Goal: Task Accomplishment & Management: Manage account settings

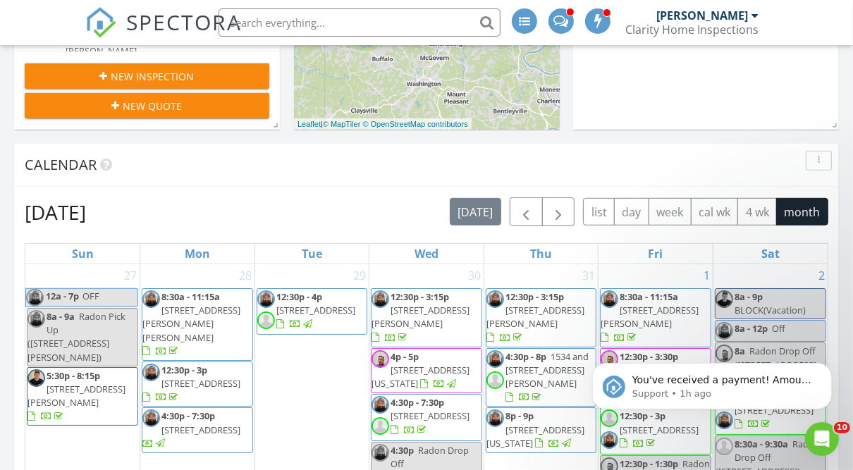
scroll to position [506, 0]
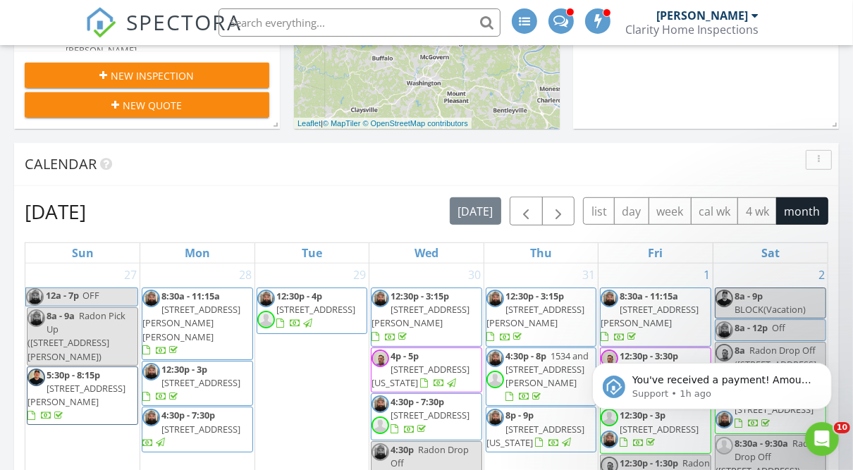
click at [307, 197] on div "August 2025 today list day week cal wk 4 wk month" at bounding box center [427, 211] width 804 height 29
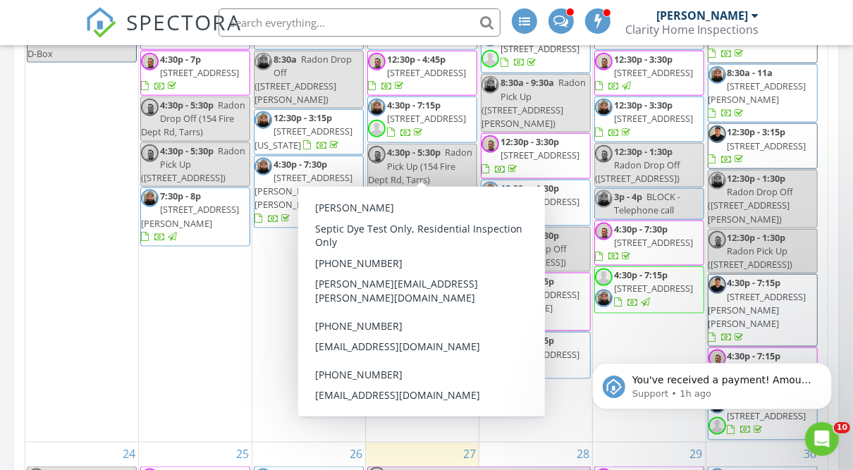
scroll to position [1170, 0]
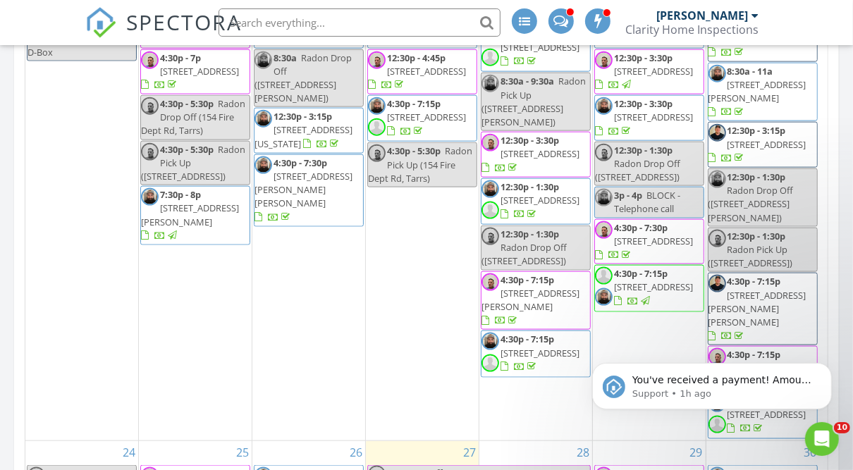
click at [841, 161] on div "Today Brandon Dunn 10:00 am 1920 Cliff St, Coraopolis, PA 15108 Brandon Dunn 15…" at bounding box center [426, 138] width 853 height 1424
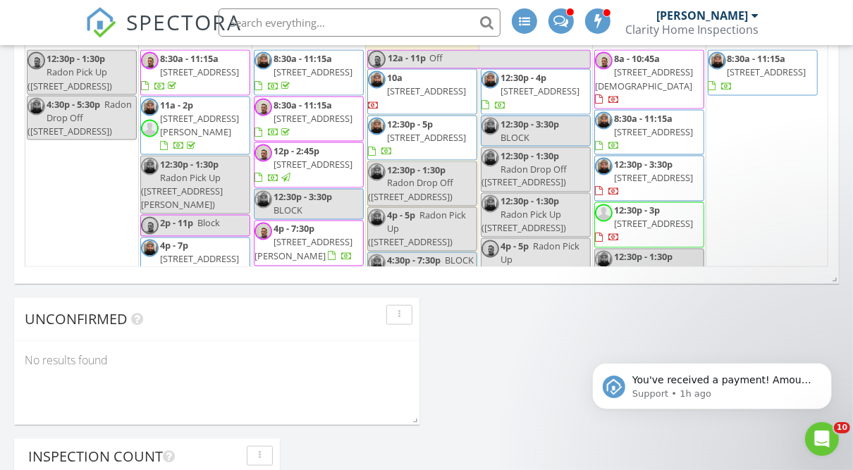
scroll to position [1372, 0]
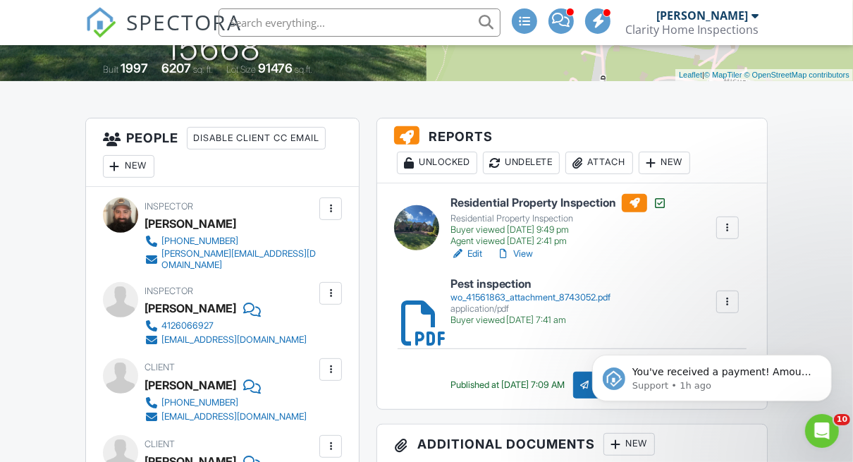
scroll to position [325, 0]
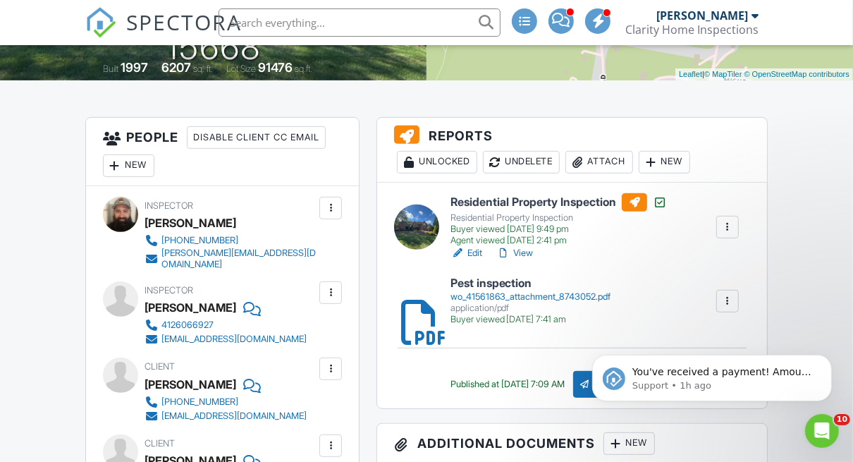
click at [520, 254] on link "View" at bounding box center [514, 253] width 37 height 14
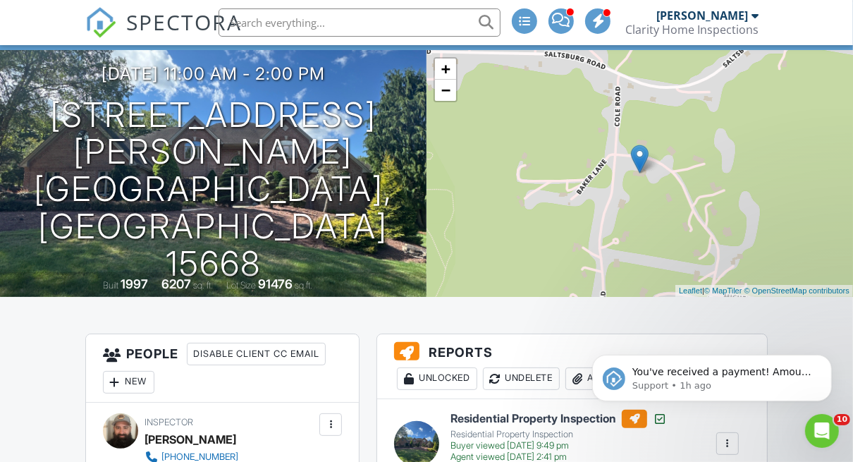
scroll to position [106, 0]
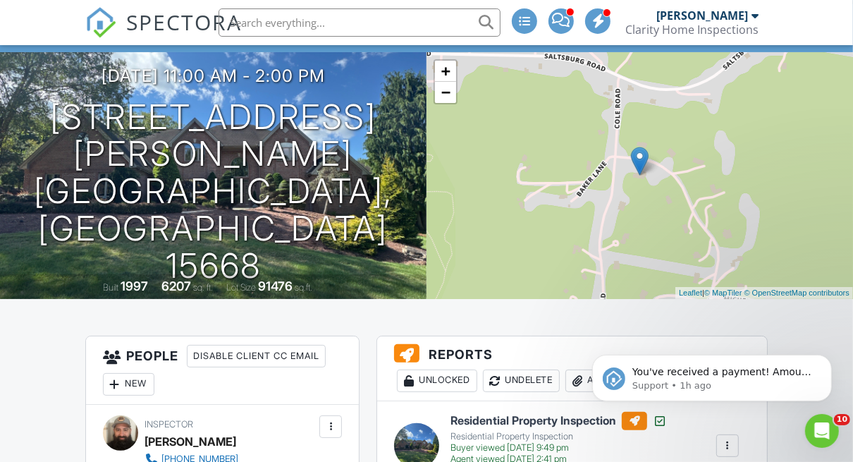
click at [581, 377] on body "You've received a payment! Amount $850.00 Fee $23.68 Net $826.32 Transaction # …" at bounding box center [711, 373] width 271 height 87
click at [818, 425] on icon "Open Intercom Messenger" at bounding box center [820, 428] width 23 height 23
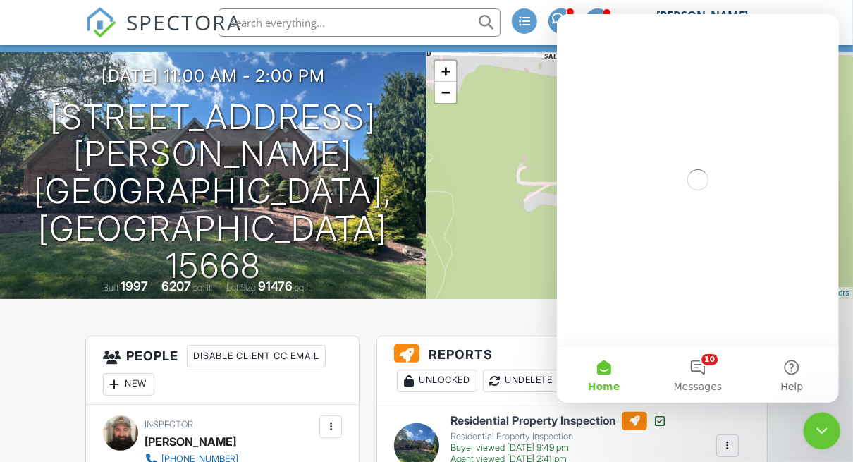
scroll to position [0, 0]
click at [818, 425] on icon "Close Intercom Messenger" at bounding box center [820, 428] width 17 height 17
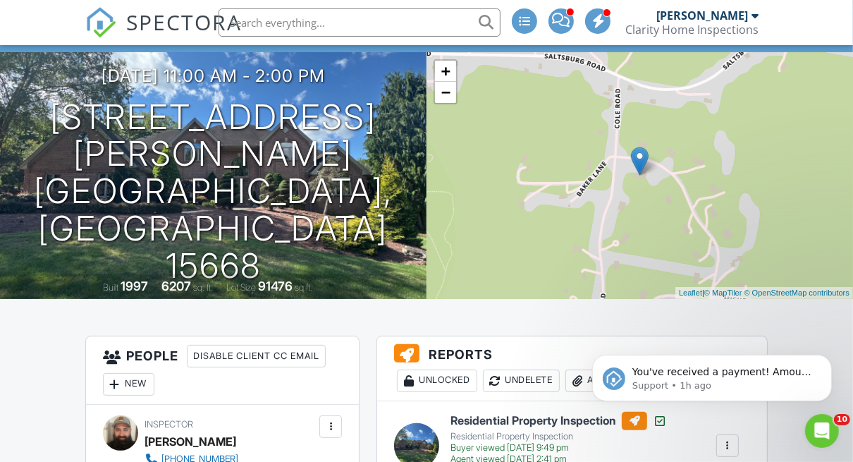
click at [579, 417] on body "You've received a payment! Amount $850.00 Fee $23.68 Net $826.32 Transaction # …" at bounding box center [711, 373] width 271 height 87
click html "You've received a payment! Amount $850.00 Fee $23.68 Net $826.32 Transaction # …"
click at [835, 438] on div "Open Intercom Messenger" at bounding box center [820, 429] width 34 height 34
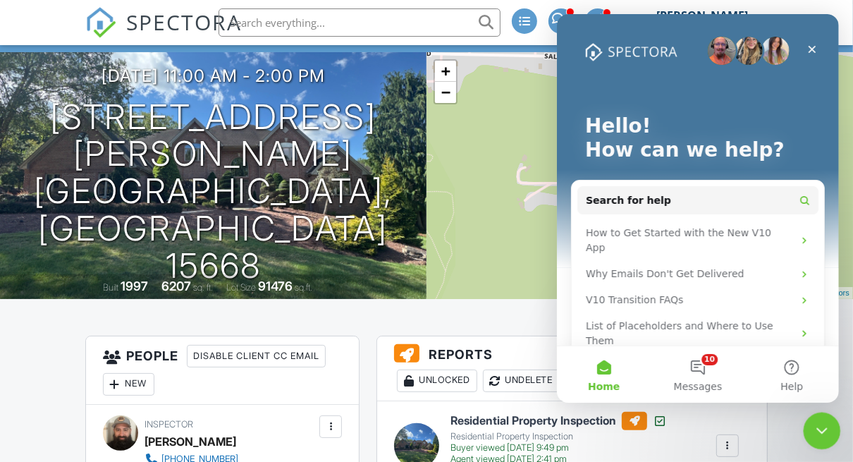
click at [834, 437] on div "Close Intercom Messenger" at bounding box center [820, 429] width 34 height 34
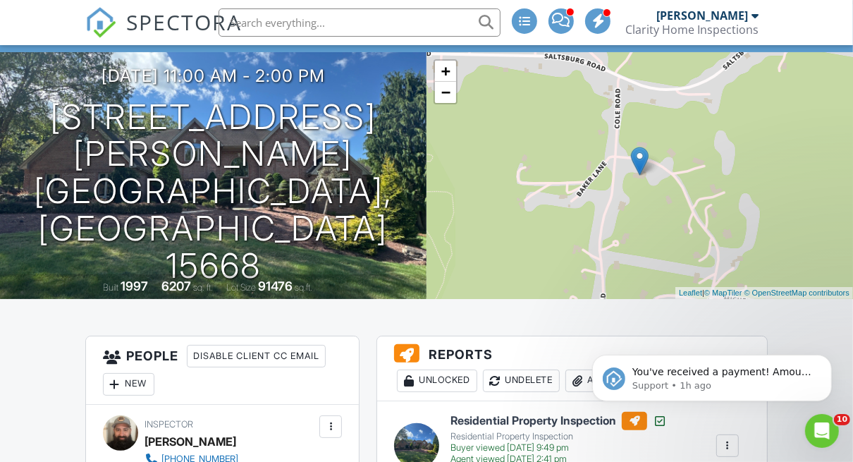
click at [577, 381] on body "You've received a payment! Amount $850.00 Fee $23.68 Net $826.32 Transaction # …" at bounding box center [711, 373] width 271 height 87
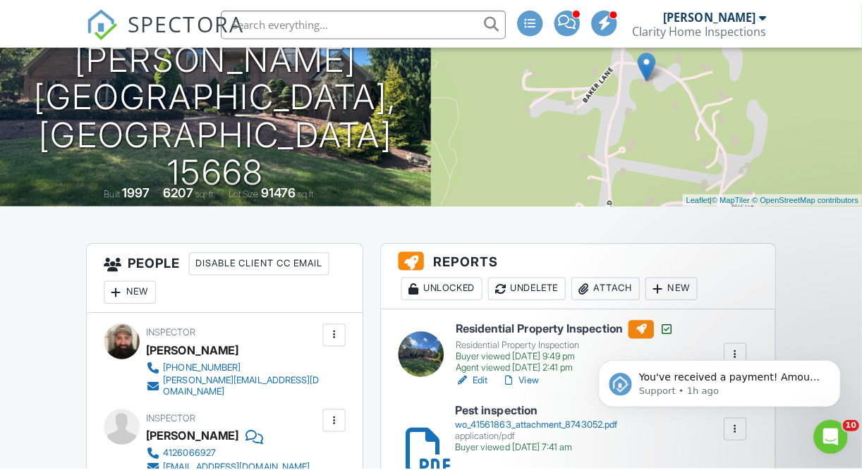
scroll to position [209, 0]
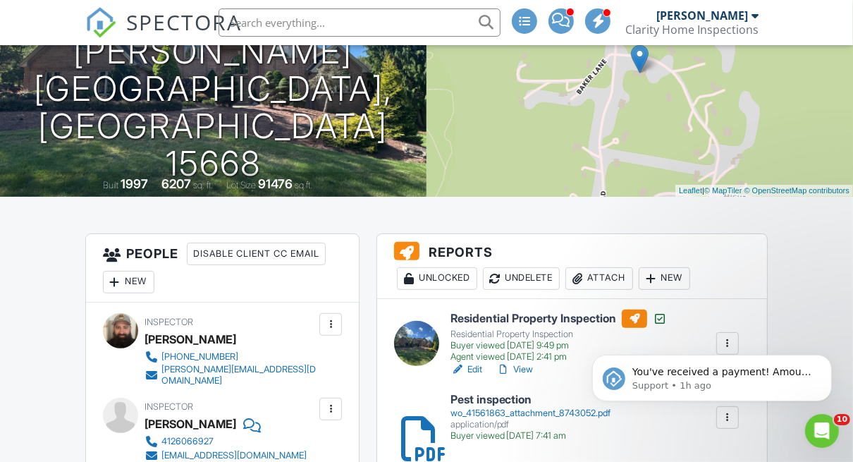
click at [585, 280] on div at bounding box center [577, 278] width 14 height 14
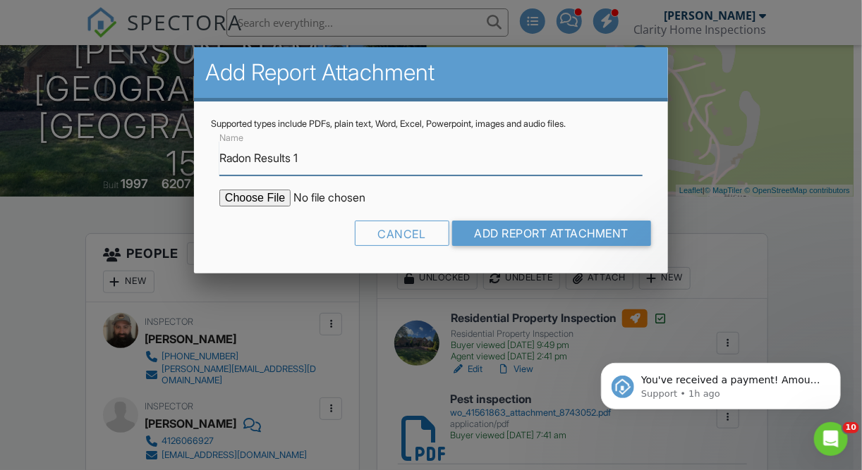
type input "Radon Results 1"
click at [243, 196] on input "file" at bounding box center [339, 198] width 240 height 17
type input "C:\fakepath\3401 Lashan Dr Radon Test 1.pdf"
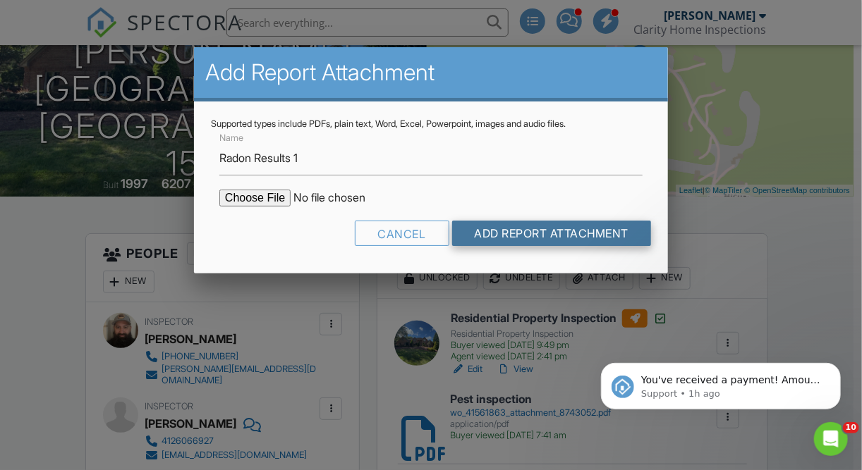
click at [499, 233] on input "Add Report Attachment" at bounding box center [552, 233] width 200 height 25
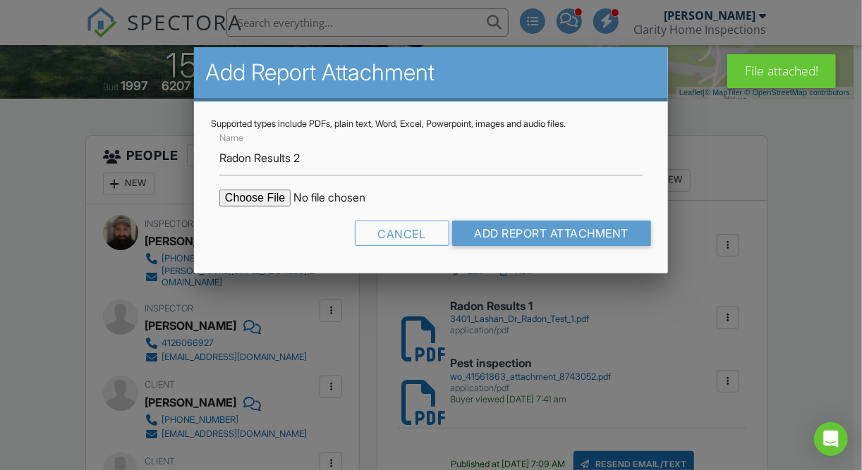
type input "Radon Results 2"
click at [257, 202] on input "file" at bounding box center [339, 198] width 240 height 17
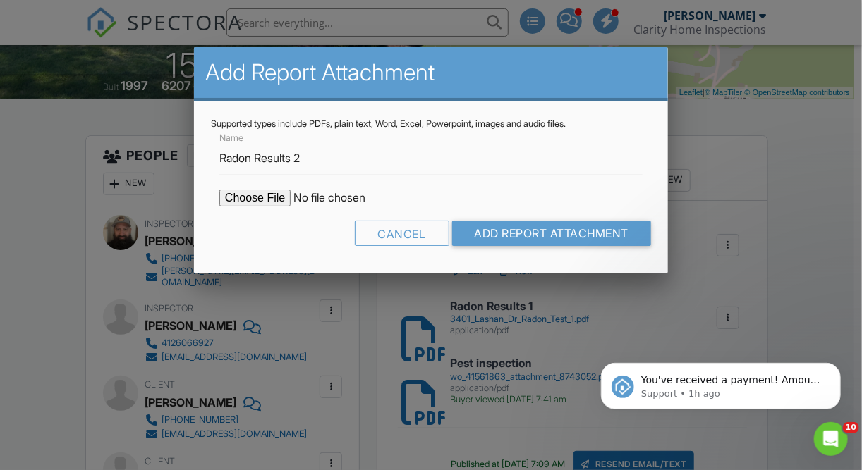
type input "C:\fakepath\3401 Lashan Dr Radon Test 2.pdf"
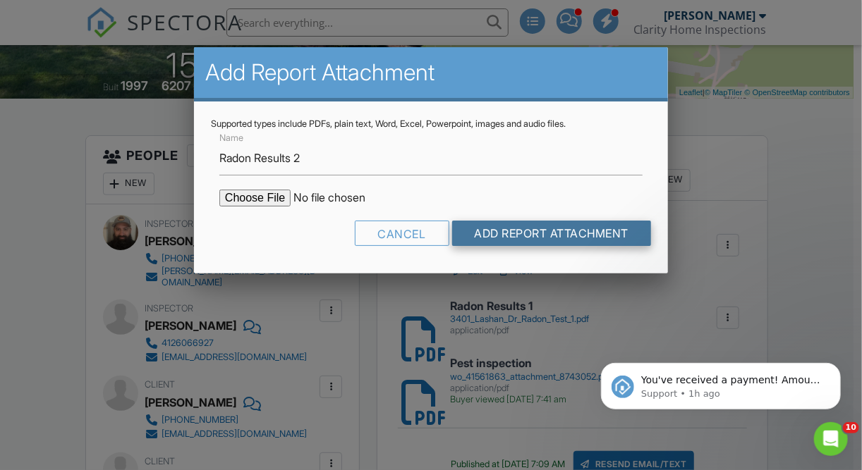
click at [542, 236] on input "Add Report Attachment" at bounding box center [552, 233] width 200 height 25
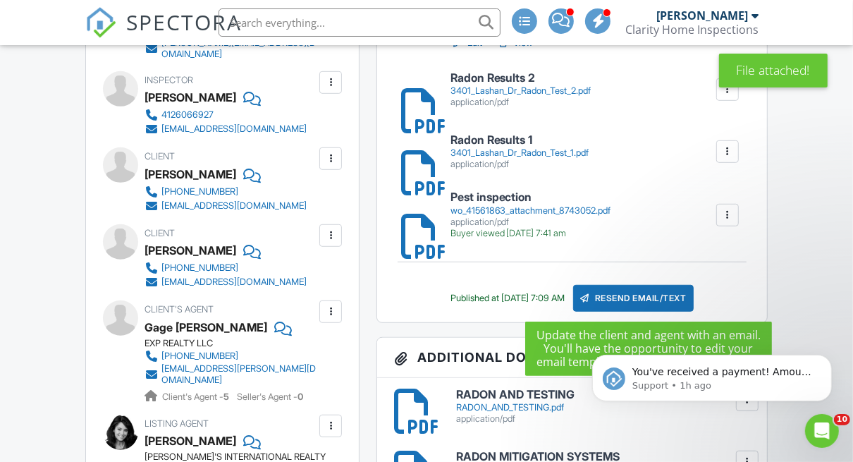
click at [657, 299] on div "Resend Email/Text" at bounding box center [633, 298] width 121 height 27
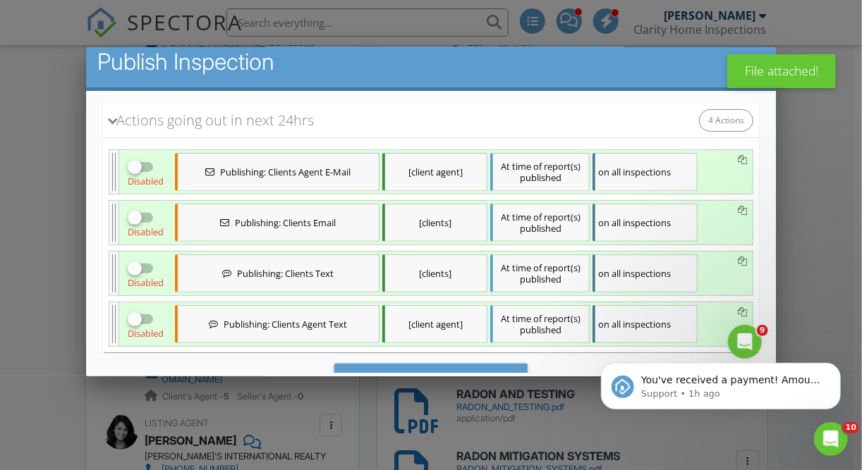
scroll to position [171, 0]
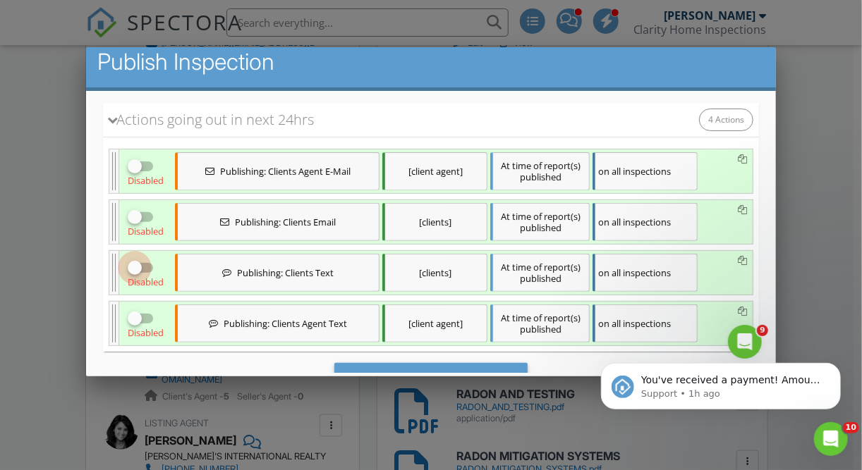
drag, startPoint x: 132, startPoint y: 258, endPoint x: 134, endPoint y: 269, distance: 11.5
click at [132, 259] on div at bounding box center [135, 267] width 24 height 24
checkbox input "true"
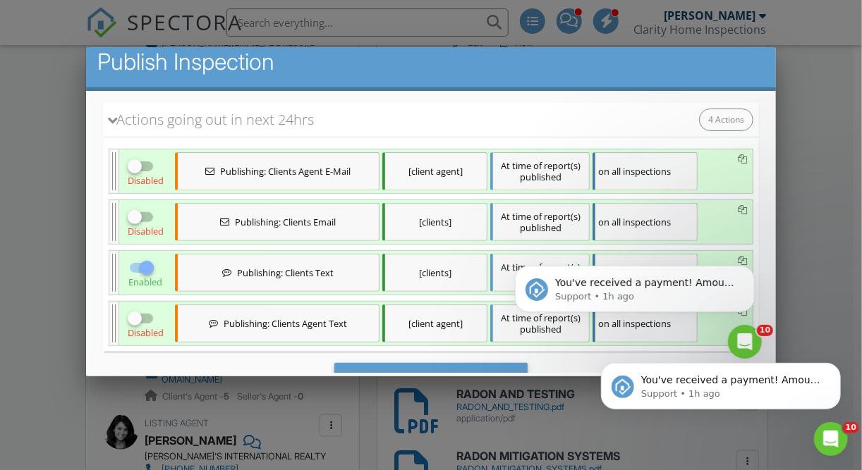
scroll to position [0, 0]
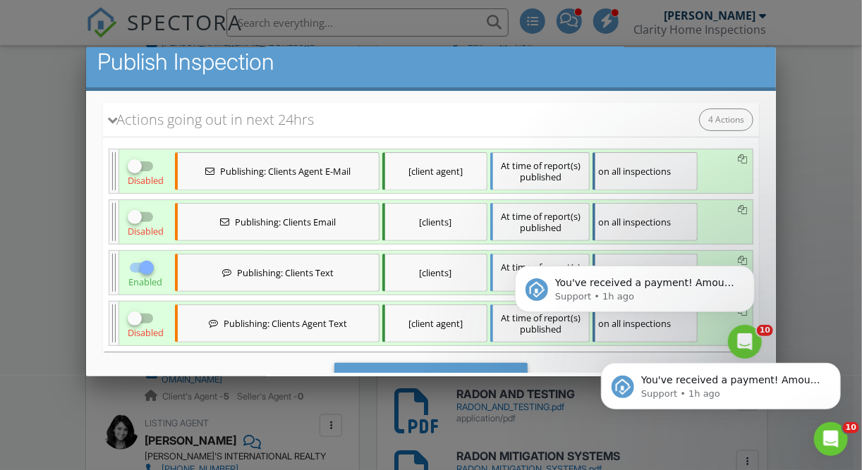
click at [138, 312] on div at bounding box center [135, 318] width 24 height 24
checkbox input "true"
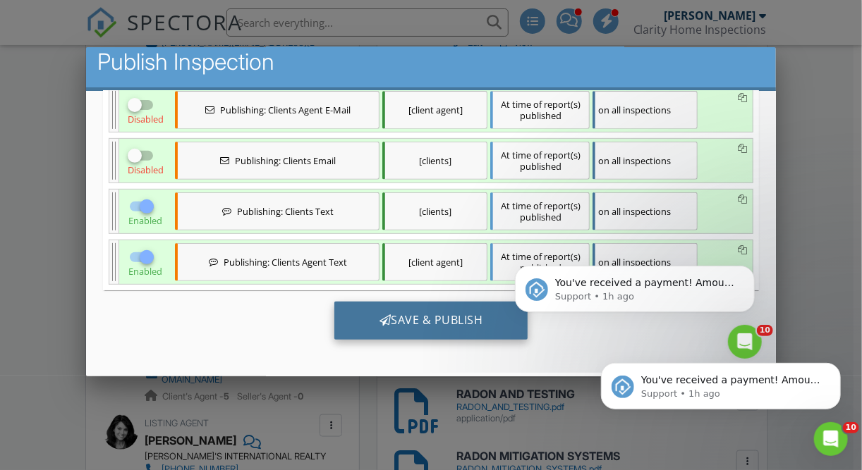
click at [391, 303] on div "Save & Publish" at bounding box center [431, 320] width 194 height 38
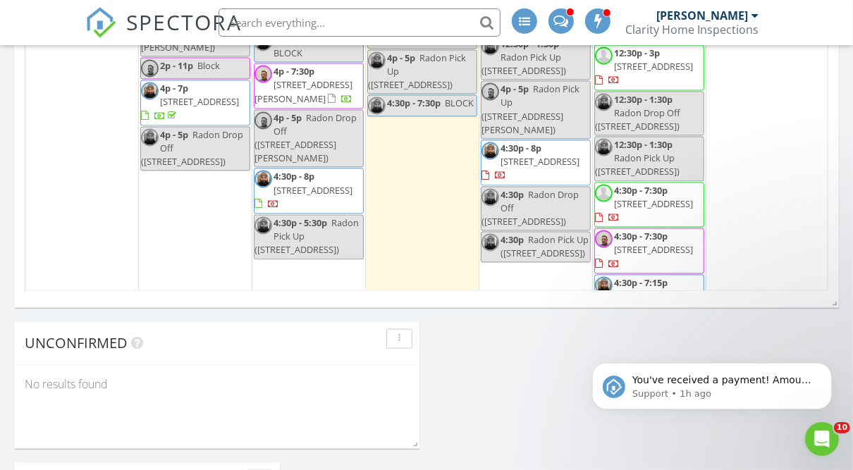
scroll to position [1497, 0]
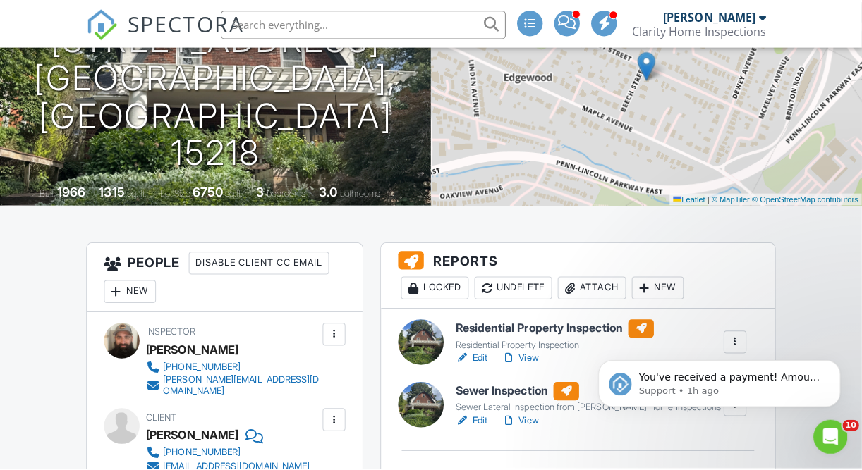
scroll to position [205, 0]
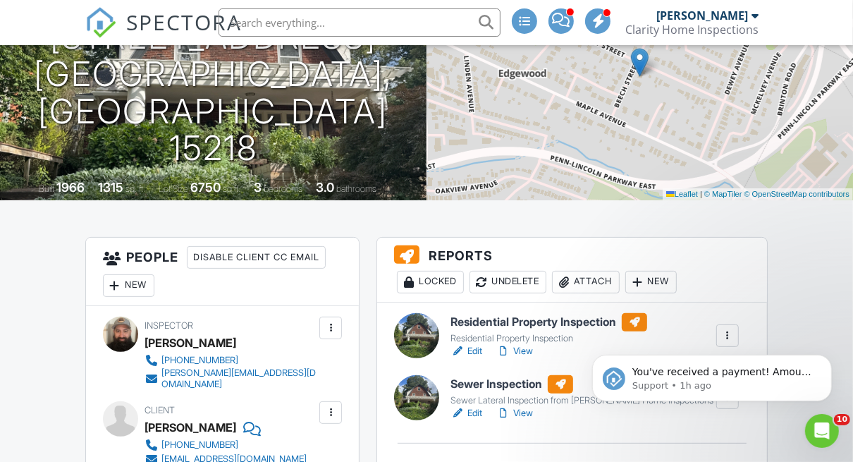
click at [586, 282] on div "Attach" at bounding box center [586, 282] width 68 height 23
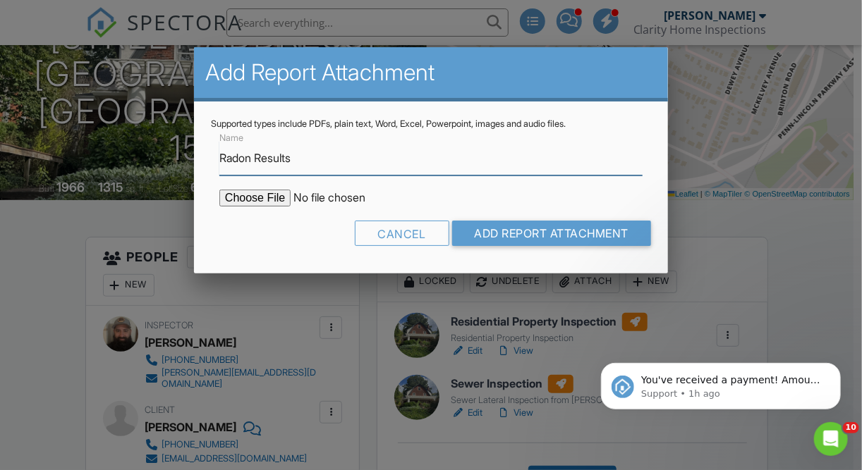
type input "Radon Results"
click at [236, 200] on input "file" at bounding box center [339, 198] width 240 height 17
type input "C:\fakepath\132 Beech St Radon Results.pdf"
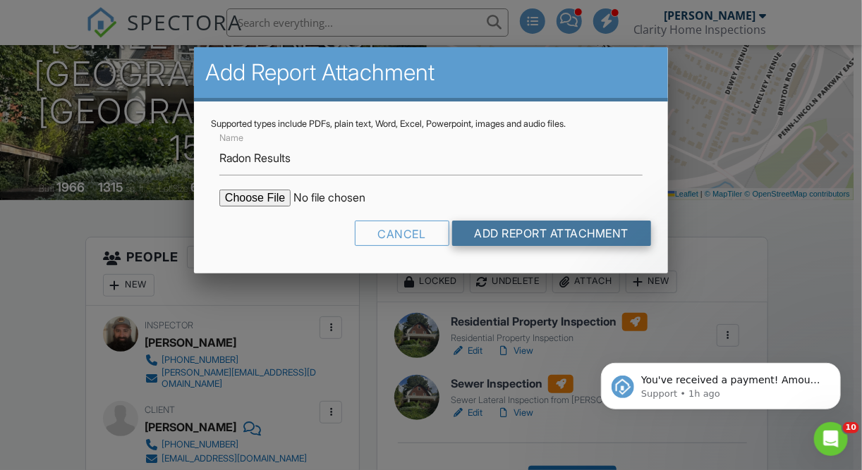
click at [525, 238] on input "Add Report Attachment" at bounding box center [552, 233] width 200 height 25
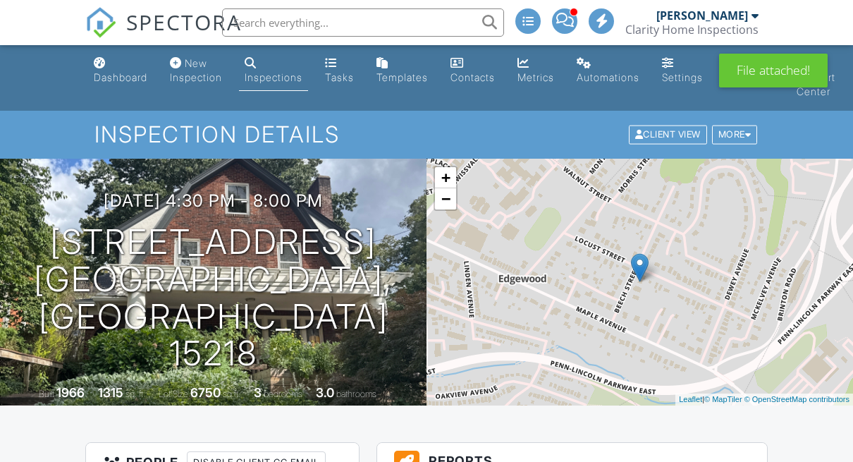
click at [106, 82] on div "Dashboard" at bounding box center [121, 77] width 54 height 12
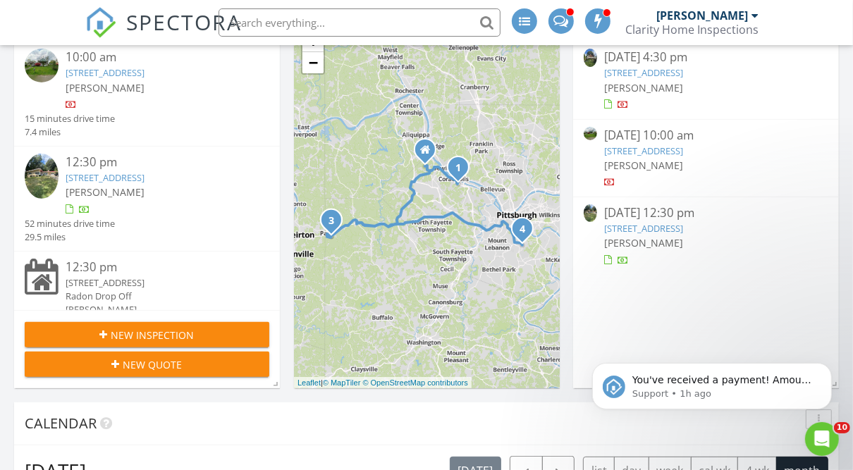
click at [663, 152] on link "[STREET_ADDRESS]" at bounding box center [643, 151] width 79 height 13
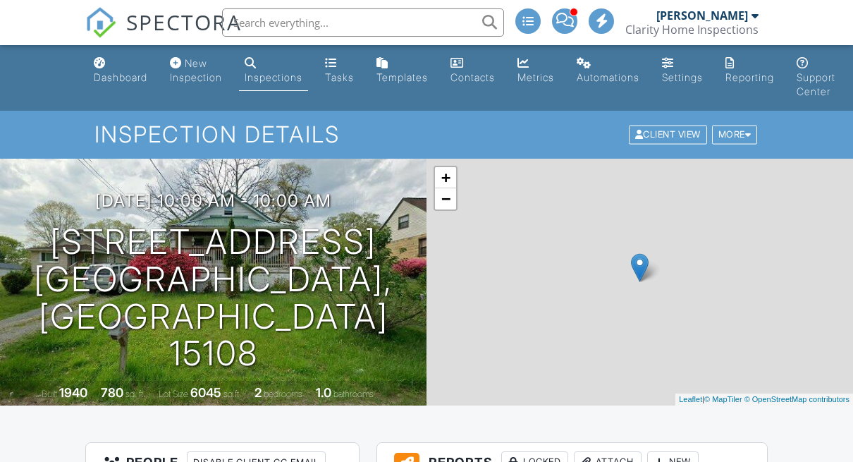
scroll to position [716, 0]
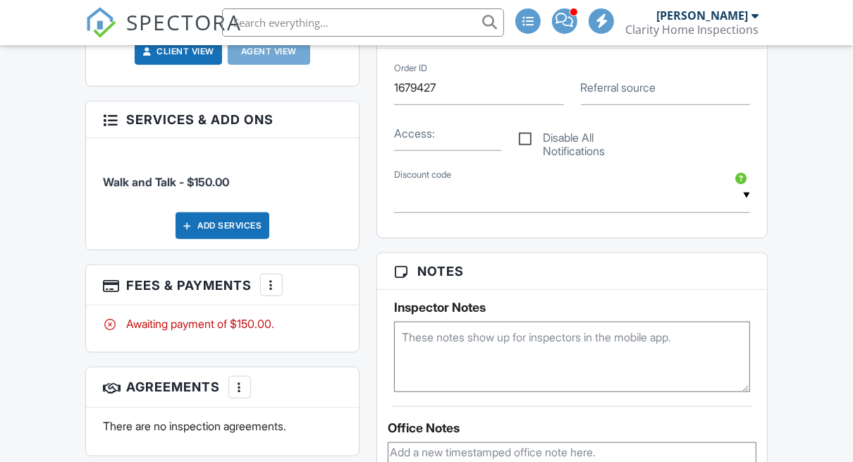
click at [273, 278] on div at bounding box center [271, 285] width 14 height 14
click at [271, 278] on div at bounding box center [271, 285] width 14 height 14
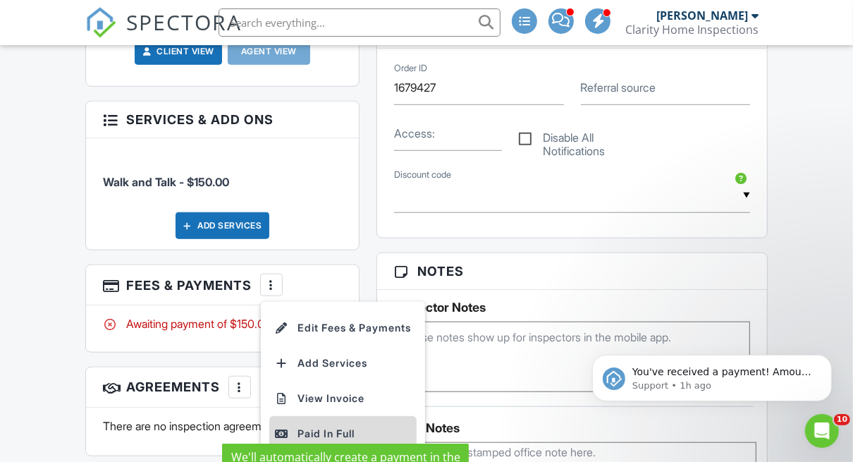
click at [317, 425] on div "Paid In Full" at bounding box center [343, 433] width 136 height 17
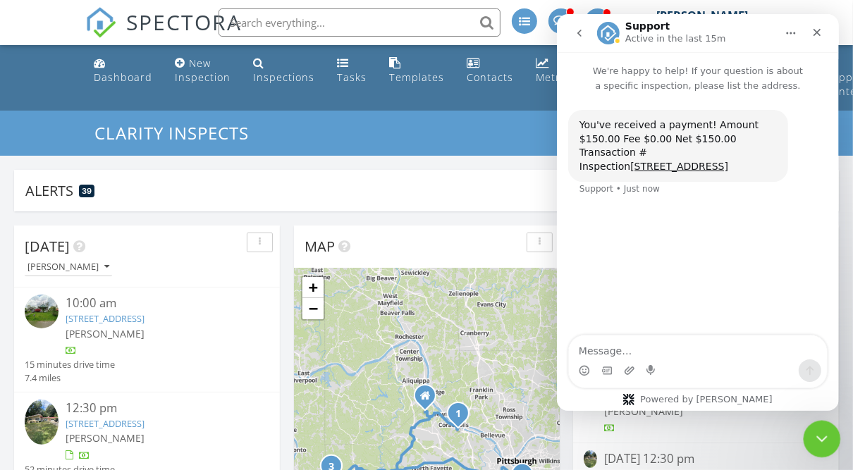
click html
click at [819, 439] on icon "Close Intercom Messenger" at bounding box center [820, 437] width 17 height 17
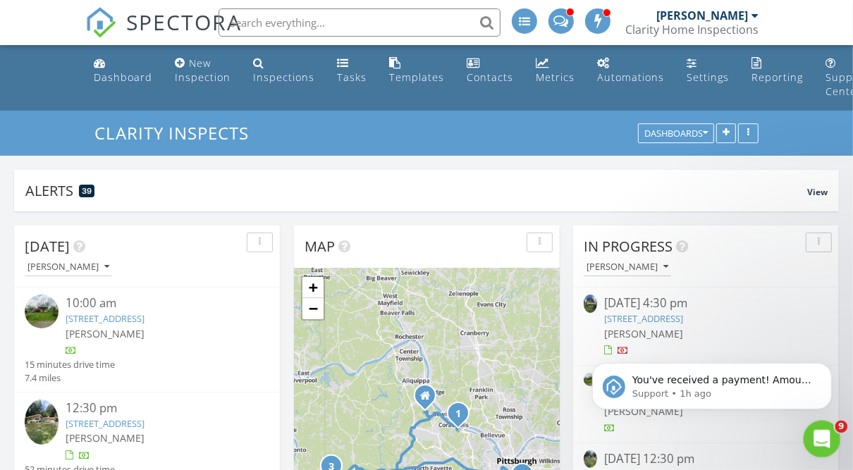
click at [816, 442] on icon "Open Intercom Messenger" at bounding box center [820, 437] width 23 height 23
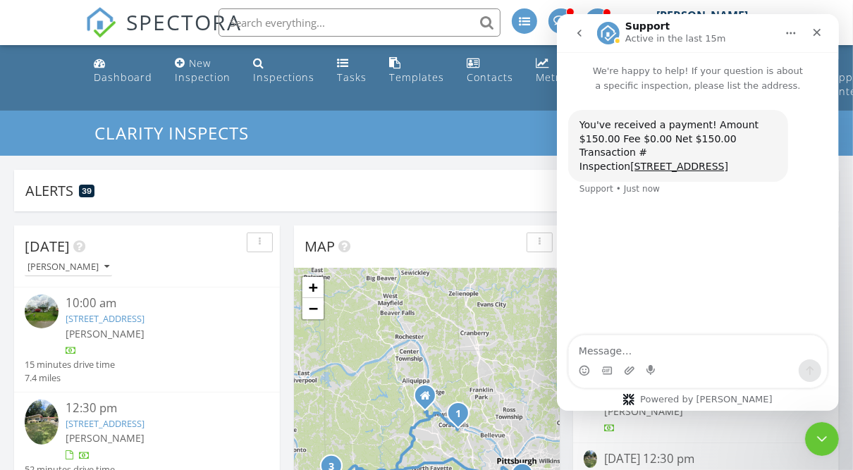
click at [574, 33] on icon "go back" at bounding box center [578, 33] width 11 height 11
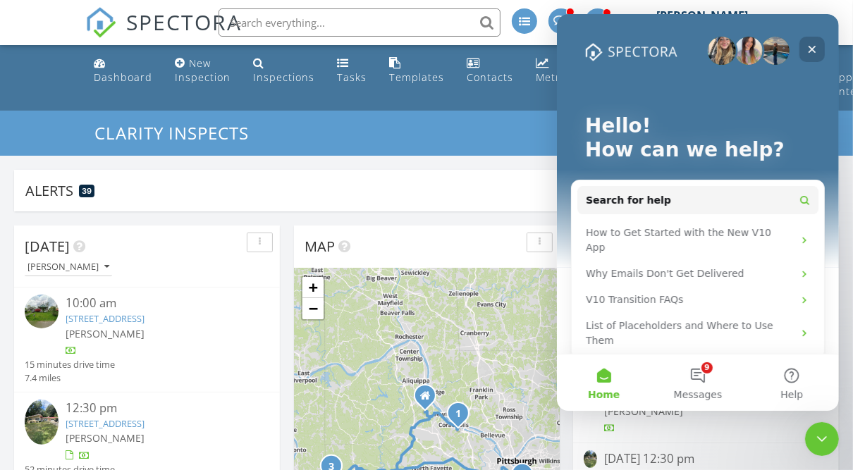
click at [810, 47] on icon "Close" at bounding box center [812, 50] width 8 height 8
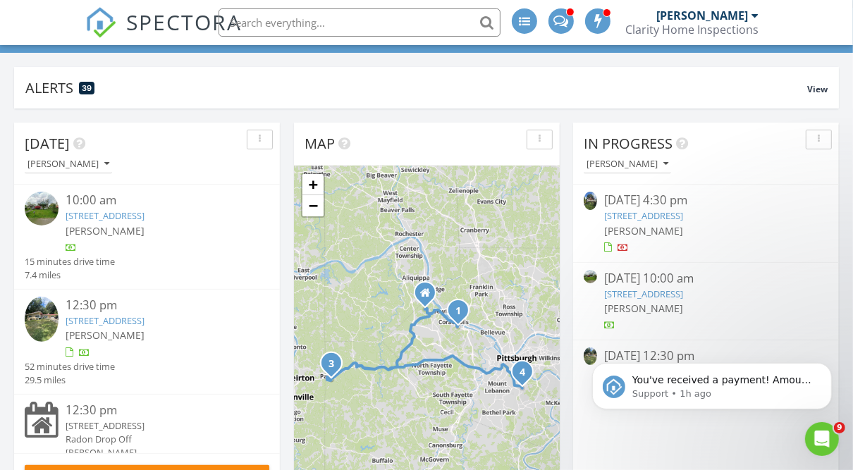
scroll to position [104, 0]
click at [656, 290] on div "You've received a payment! Amount $850.00 Fee $23.68 Net $826.32 Transaction # …" at bounding box center [711, 321] width 259 height 176
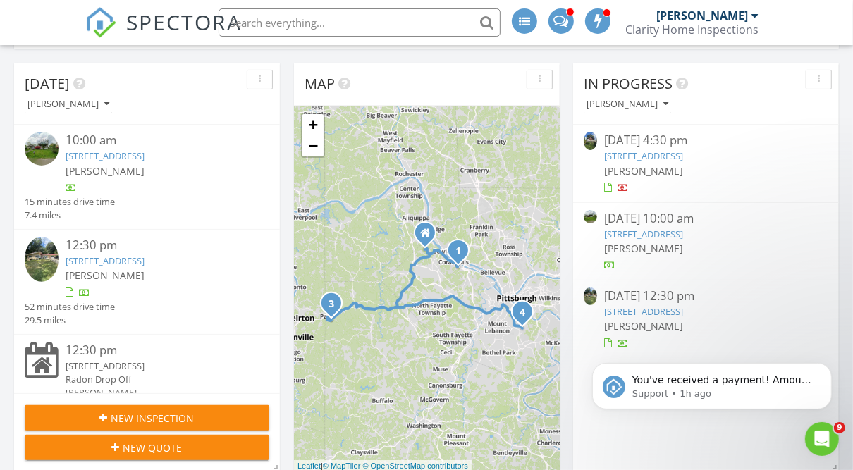
click at [619, 232] on link "[STREET_ADDRESS]" at bounding box center [643, 234] width 79 height 13
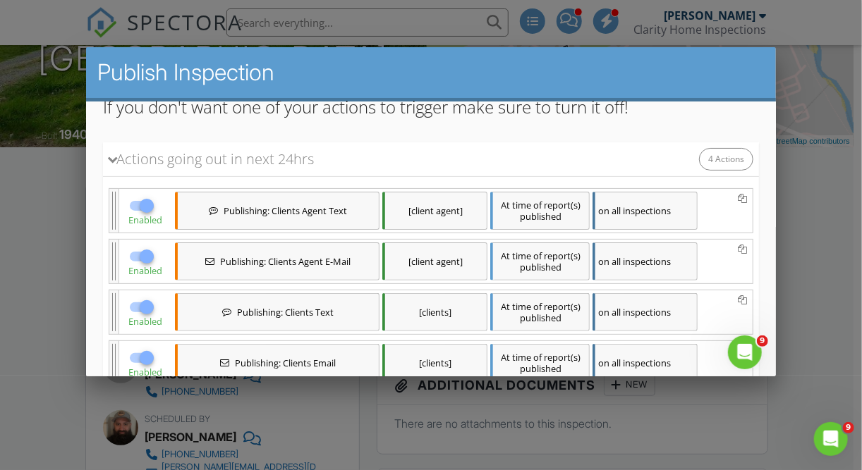
click at [149, 203] on div at bounding box center [147, 205] width 24 height 24
checkbox input "false"
click at [141, 257] on div at bounding box center [147, 256] width 24 height 24
checkbox input "false"
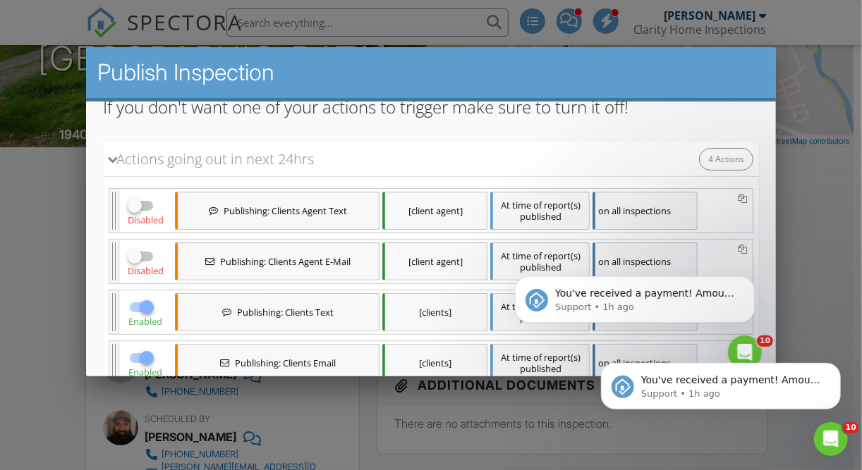
click at [147, 302] on div at bounding box center [147, 307] width 24 height 24
checkbox input "false"
click at [145, 350] on div at bounding box center [147, 358] width 24 height 24
checkbox input "false"
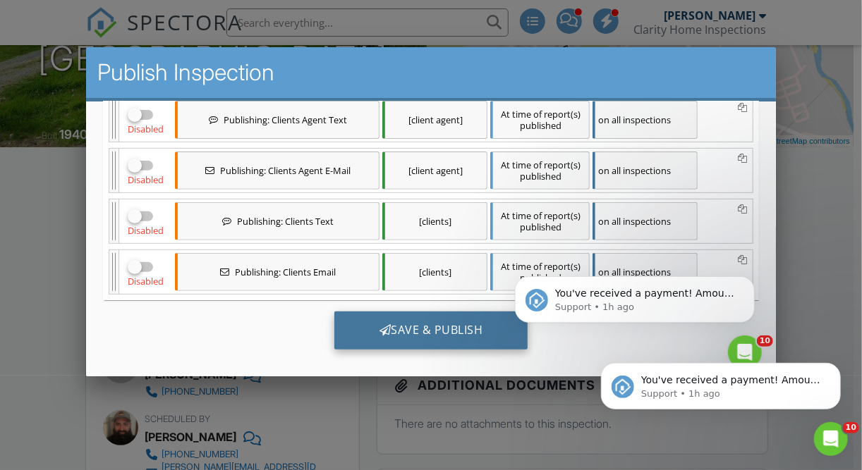
click at [417, 324] on div "Save & Publish" at bounding box center [431, 330] width 194 height 38
